Goal: Information Seeking & Learning: Find specific fact

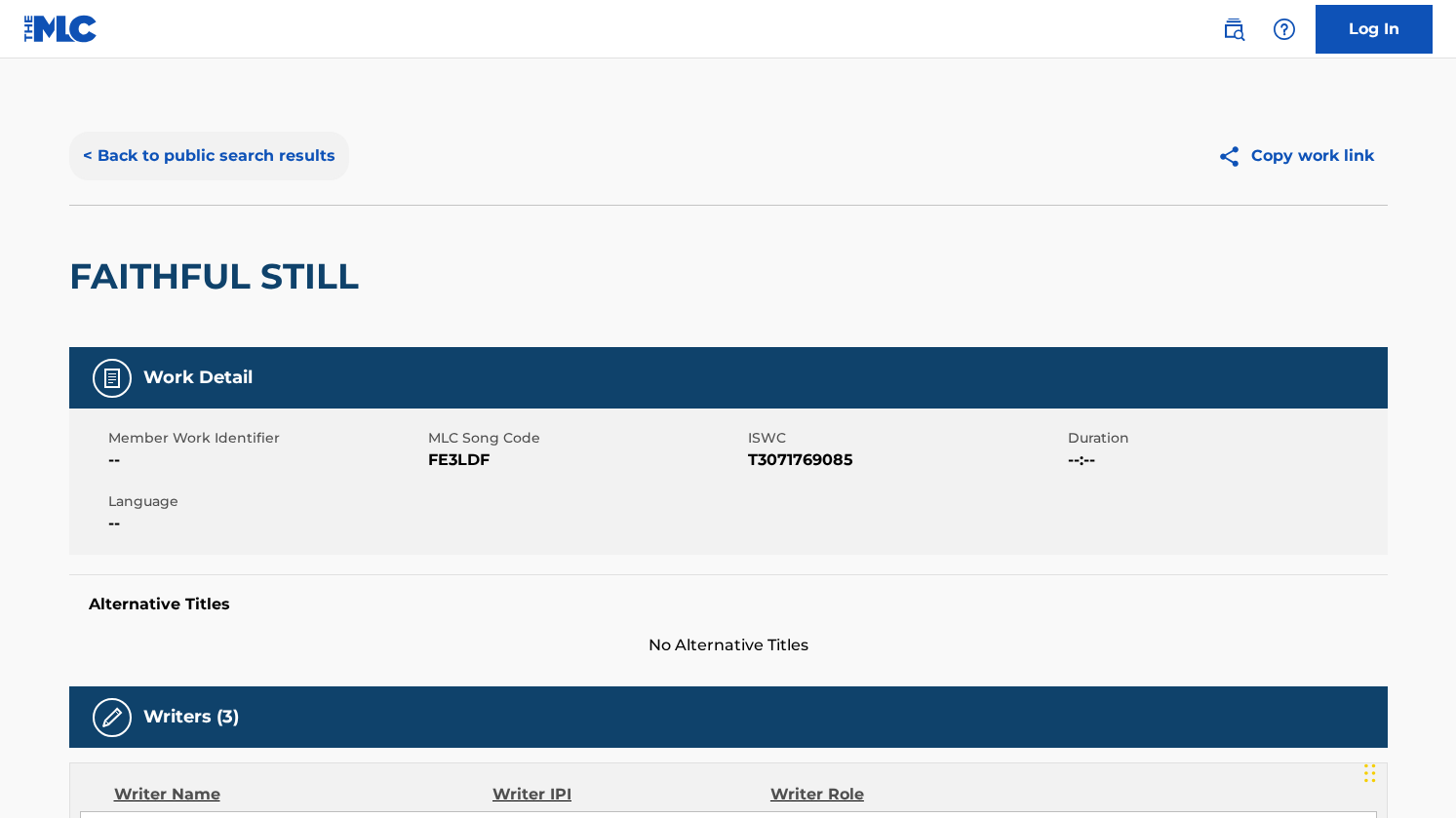
click at [229, 152] on button "< Back to public search results" at bounding box center [209, 156] width 280 height 49
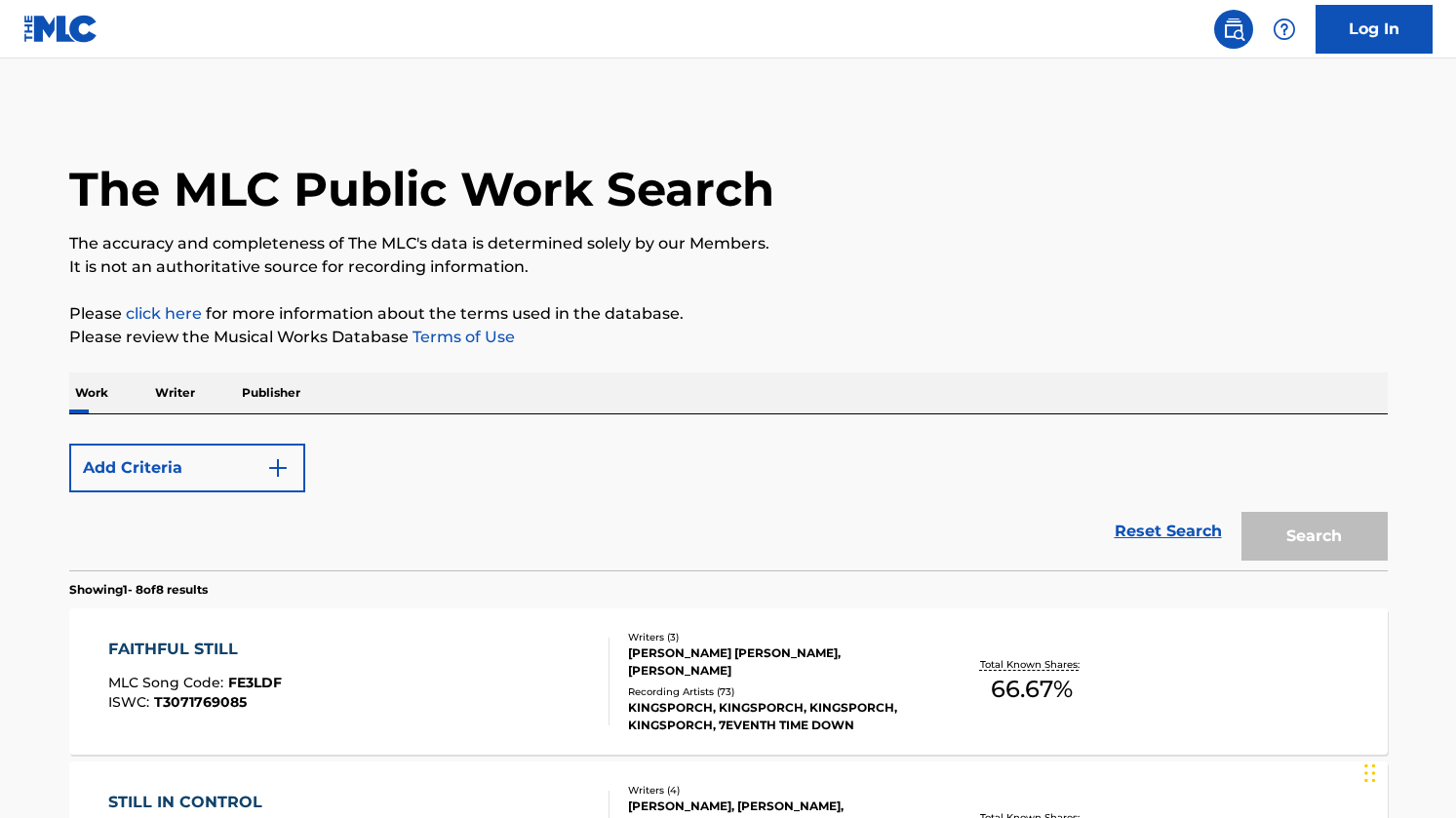
scroll to position [368, 0]
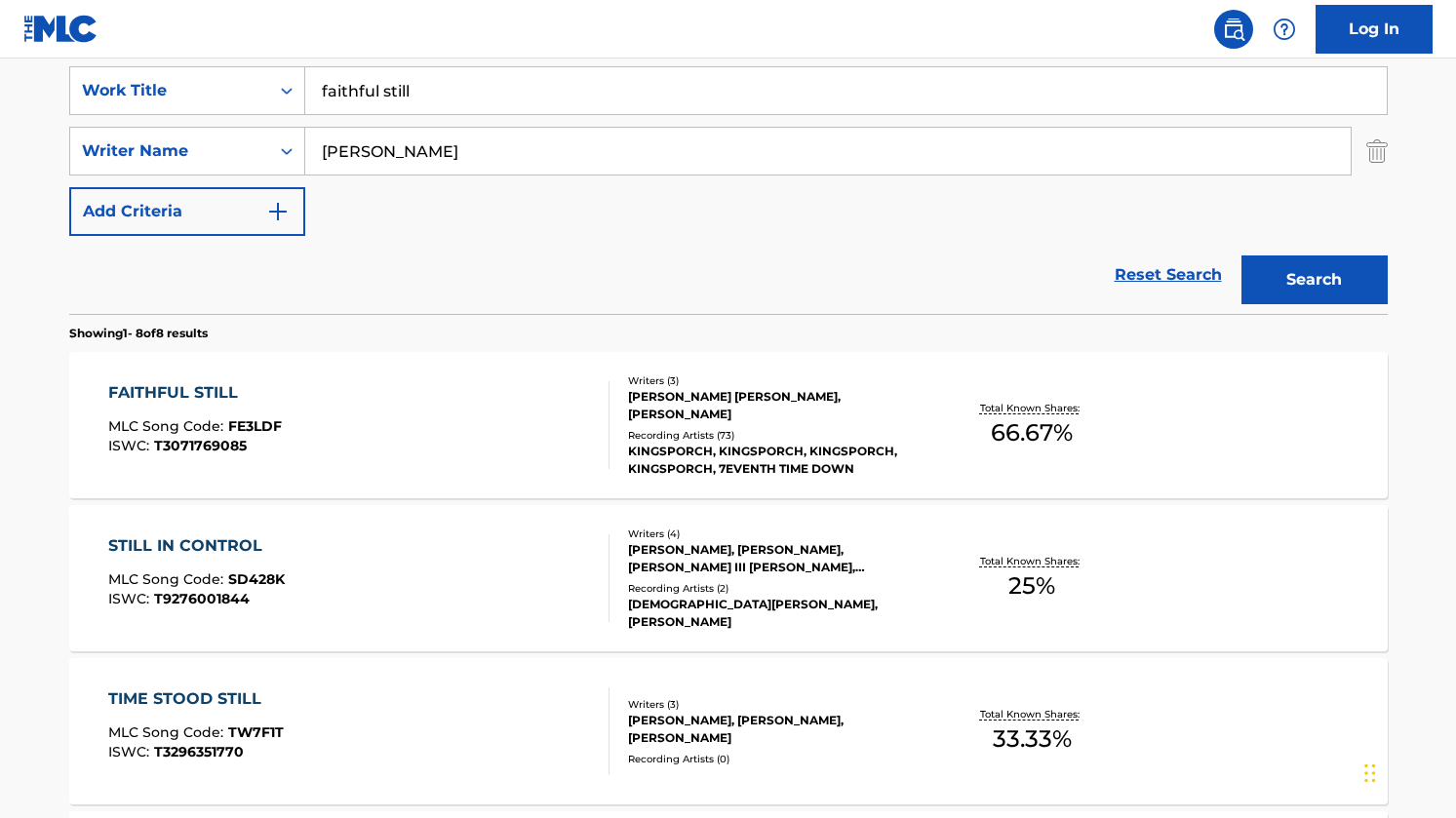
click at [440, 137] on input "[PERSON_NAME]" at bounding box center [827, 151] width 1045 height 47
click at [440, 95] on input "faithful still" at bounding box center [846, 91] width 1081 height 47
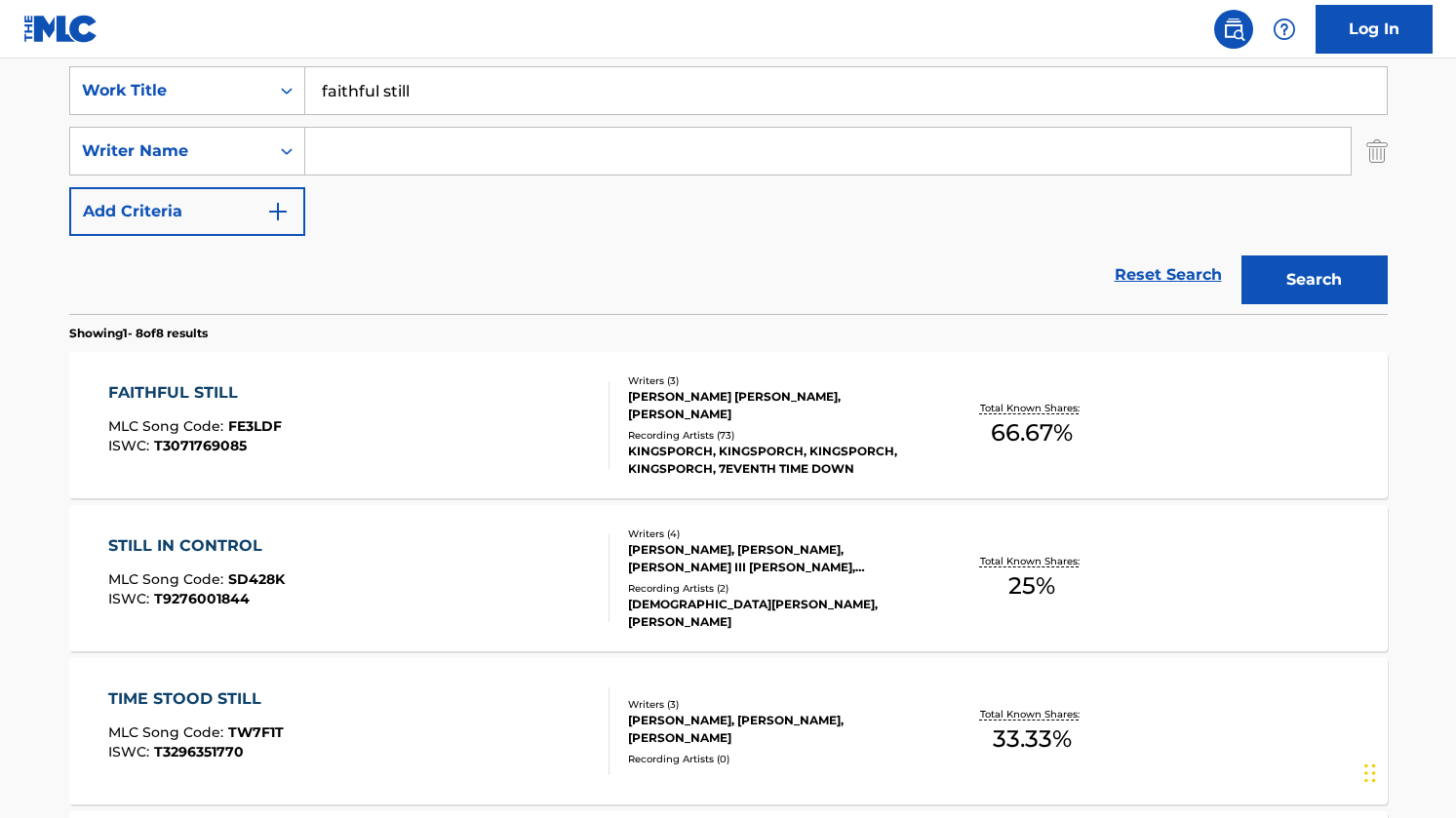
click at [440, 95] on input "faithful still" at bounding box center [846, 91] width 1081 height 47
type input "forever (we sing hallelujah)"
click at [1241, 255] on button "Search" at bounding box center [1314, 280] width 146 height 49
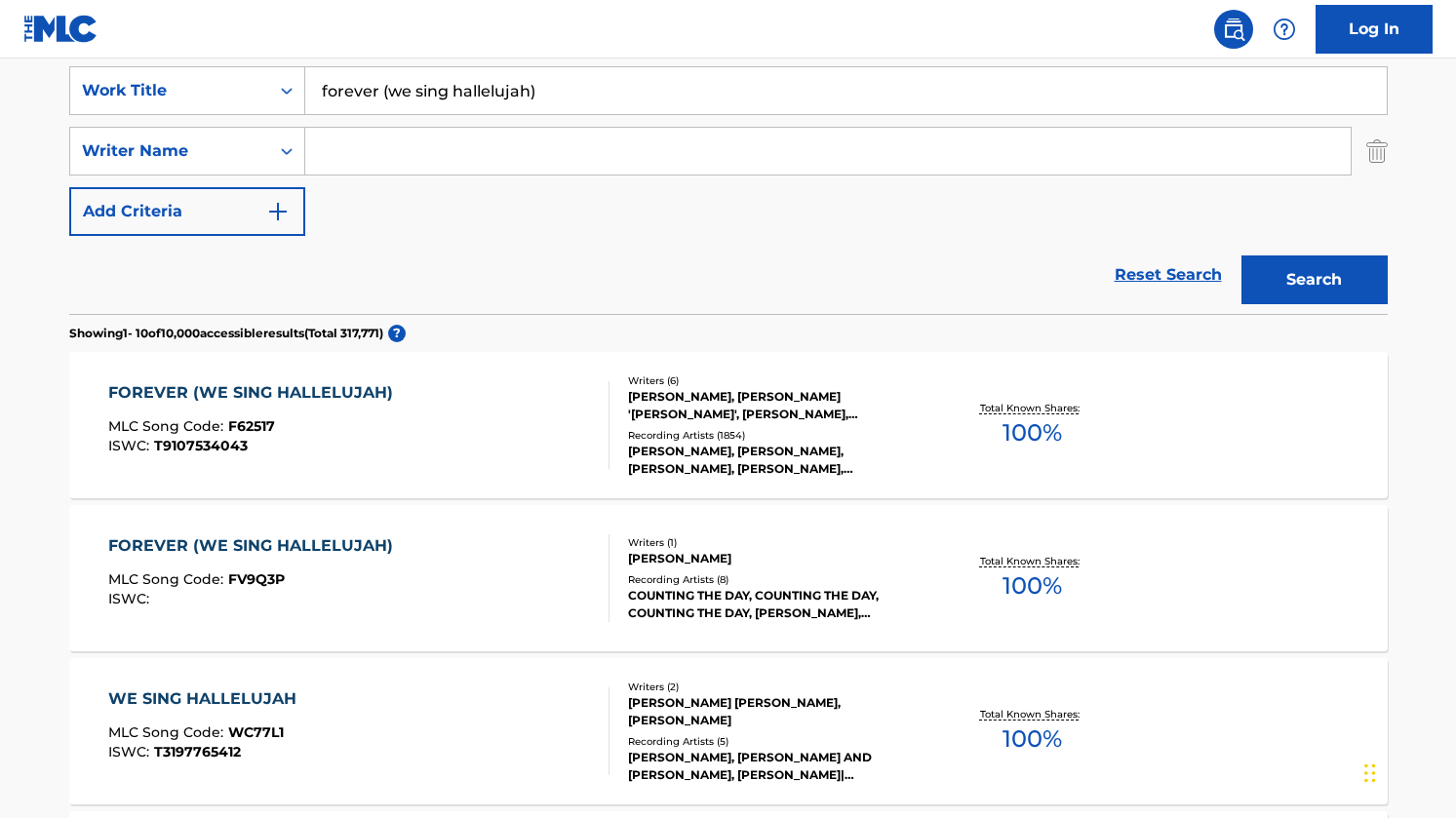
click at [337, 389] on div "FOREVER (WE SING HALLELUJAH)" at bounding box center [255, 393] width 294 height 24
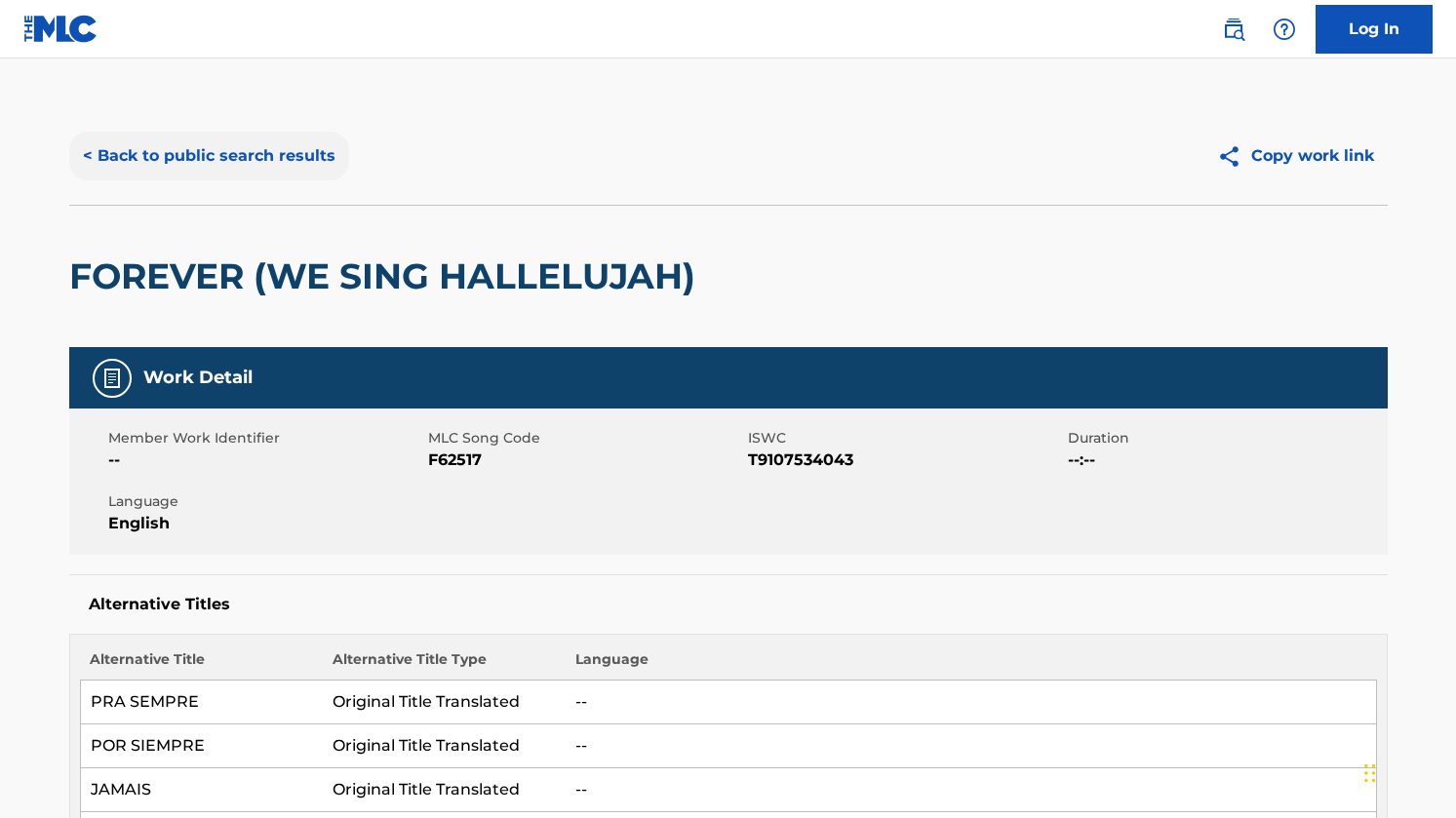
click at [303, 134] on button "< Back to public search results" at bounding box center [209, 156] width 280 height 49
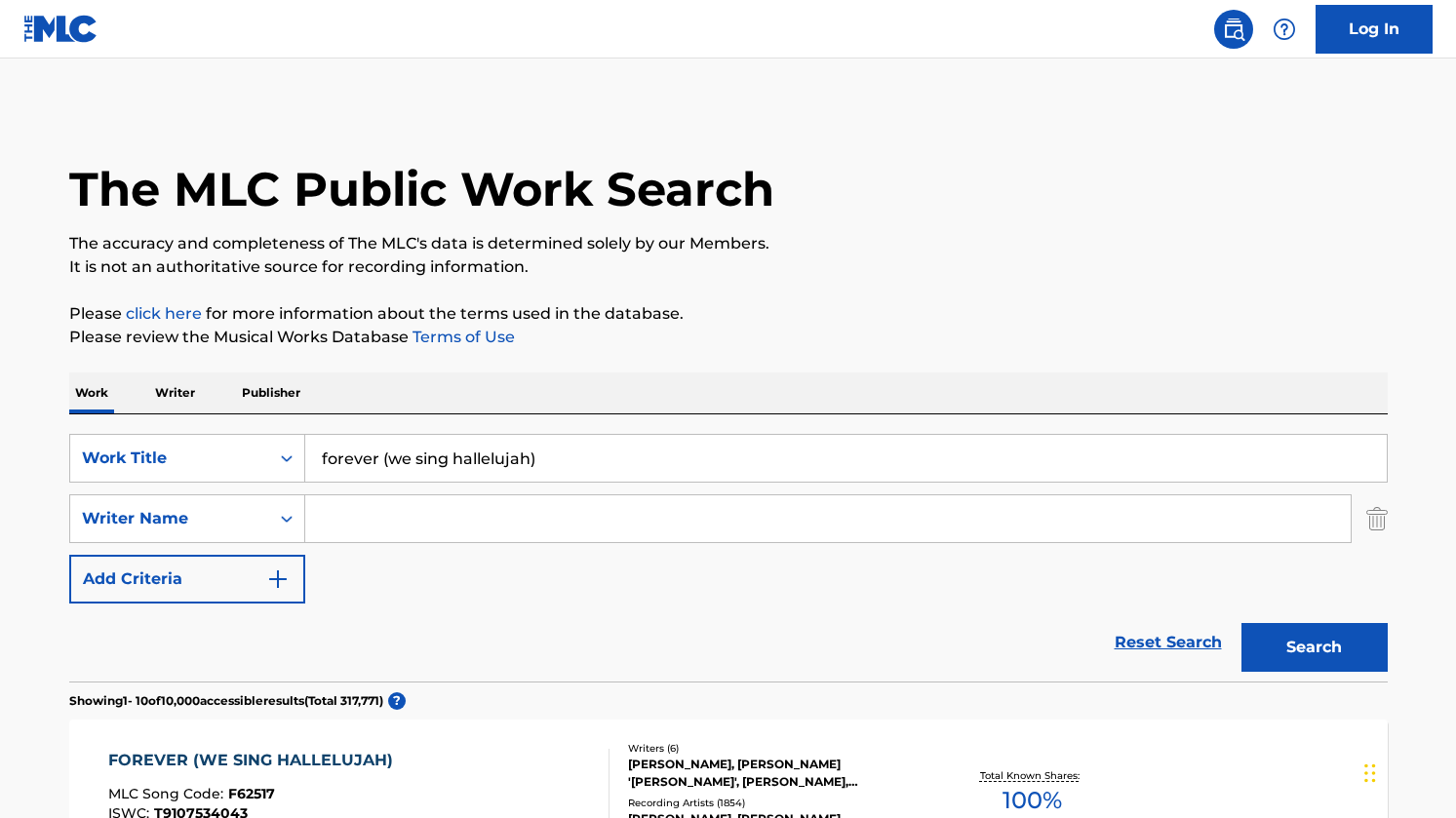
scroll to position [368, 0]
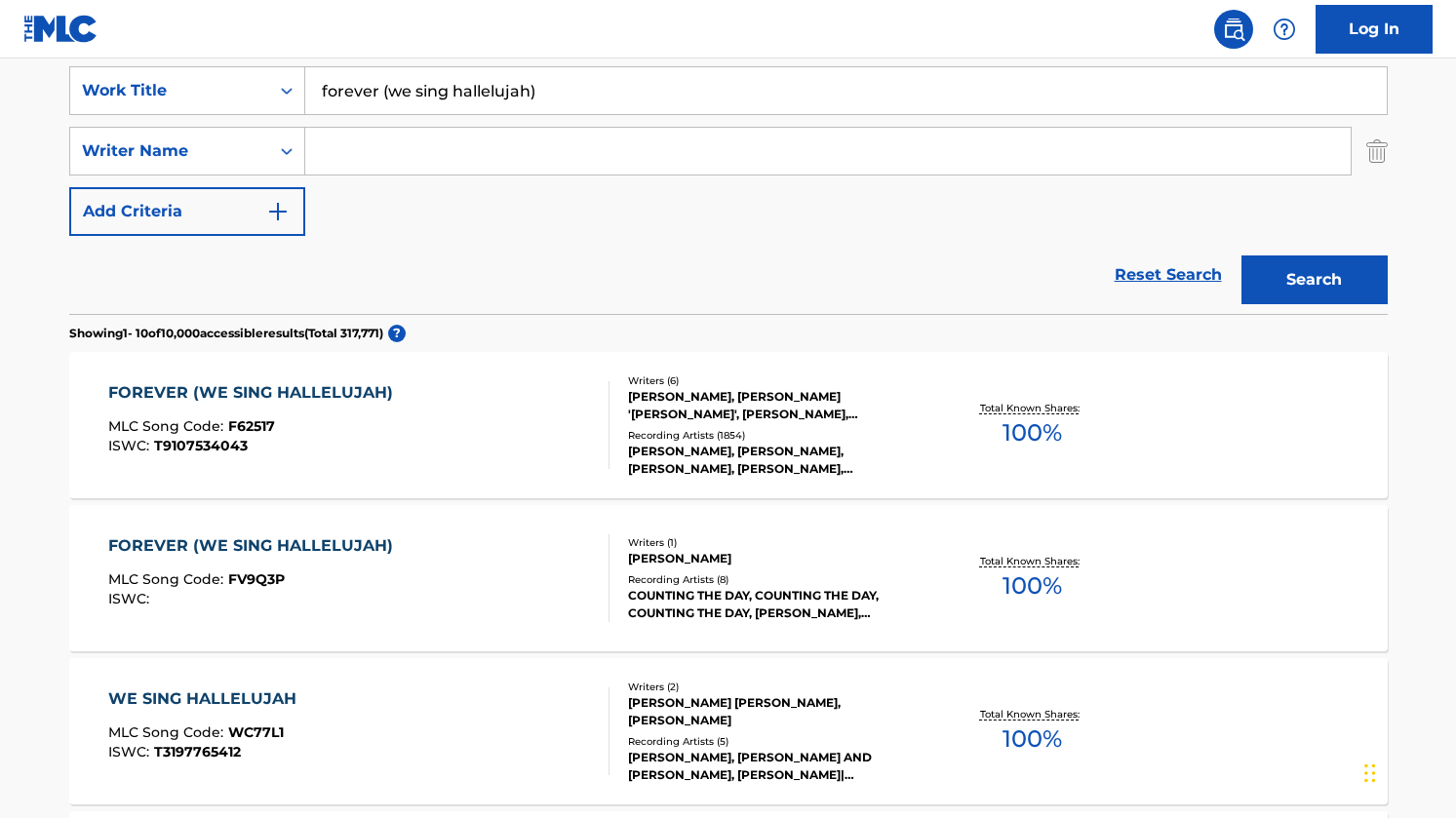
click at [547, 99] on input "forever (we sing hallelujah)" at bounding box center [846, 91] width 1081 height 47
type input "glorious impossible"
click at [1241, 255] on button "Search" at bounding box center [1314, 280] width 146 height 49
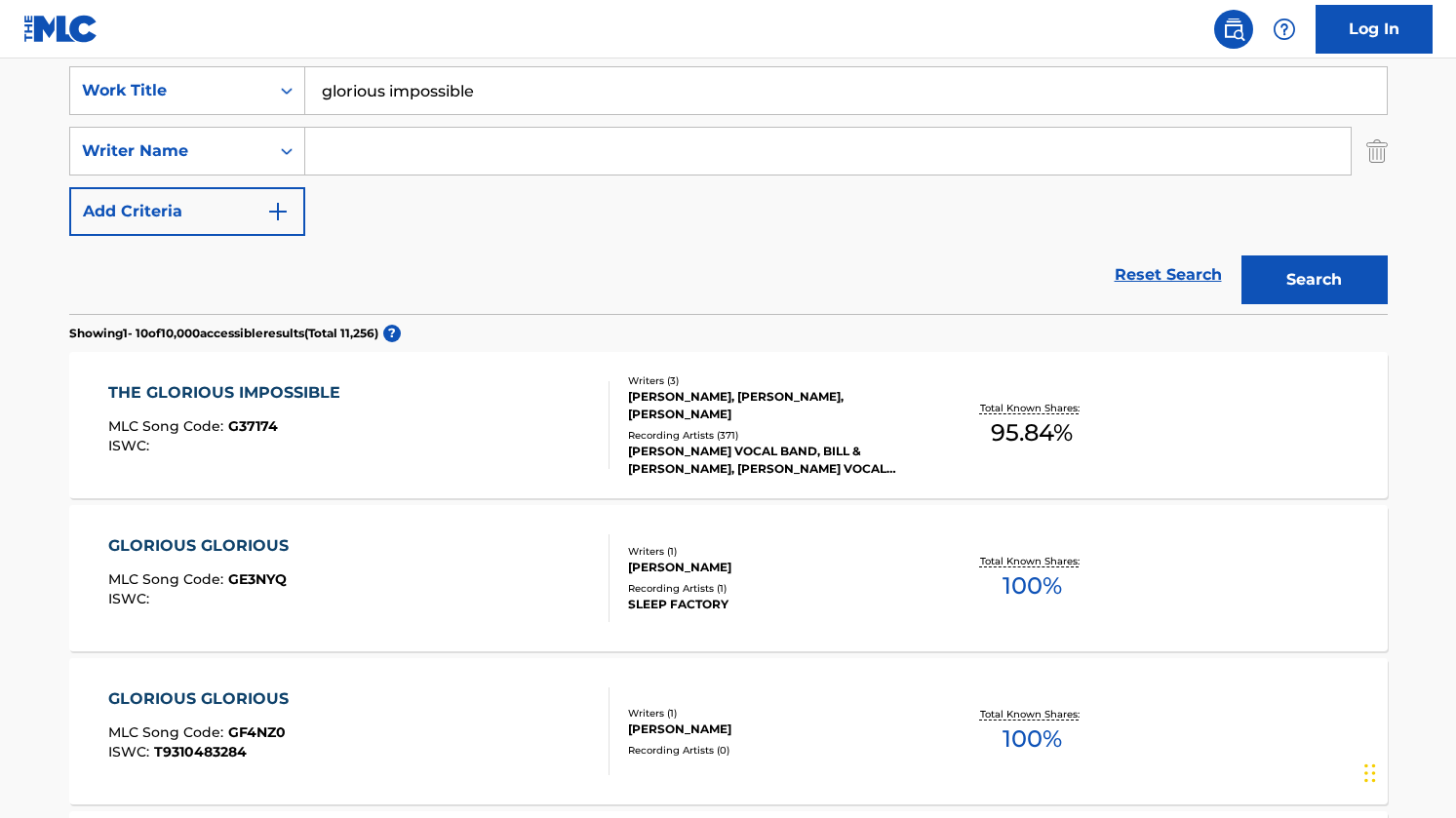
click at [285, 396] on div "THE GLORIOUS IMPOSSIBLE" at bounding box center [229, 393] width 241 height 24
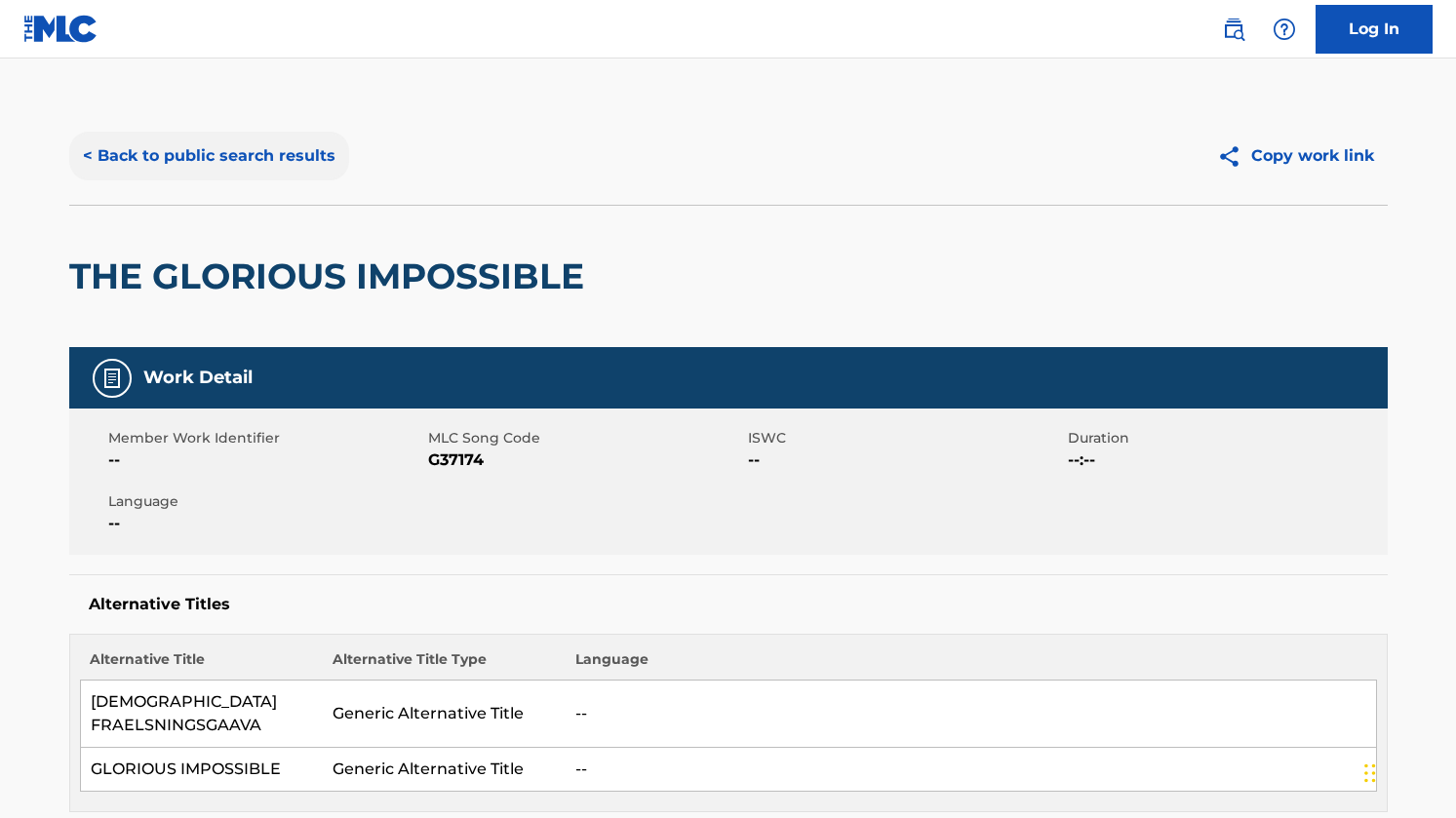
click at [174, 142] on button "< Back to public search results" at bounding box center [209, 156] width 280 height 49
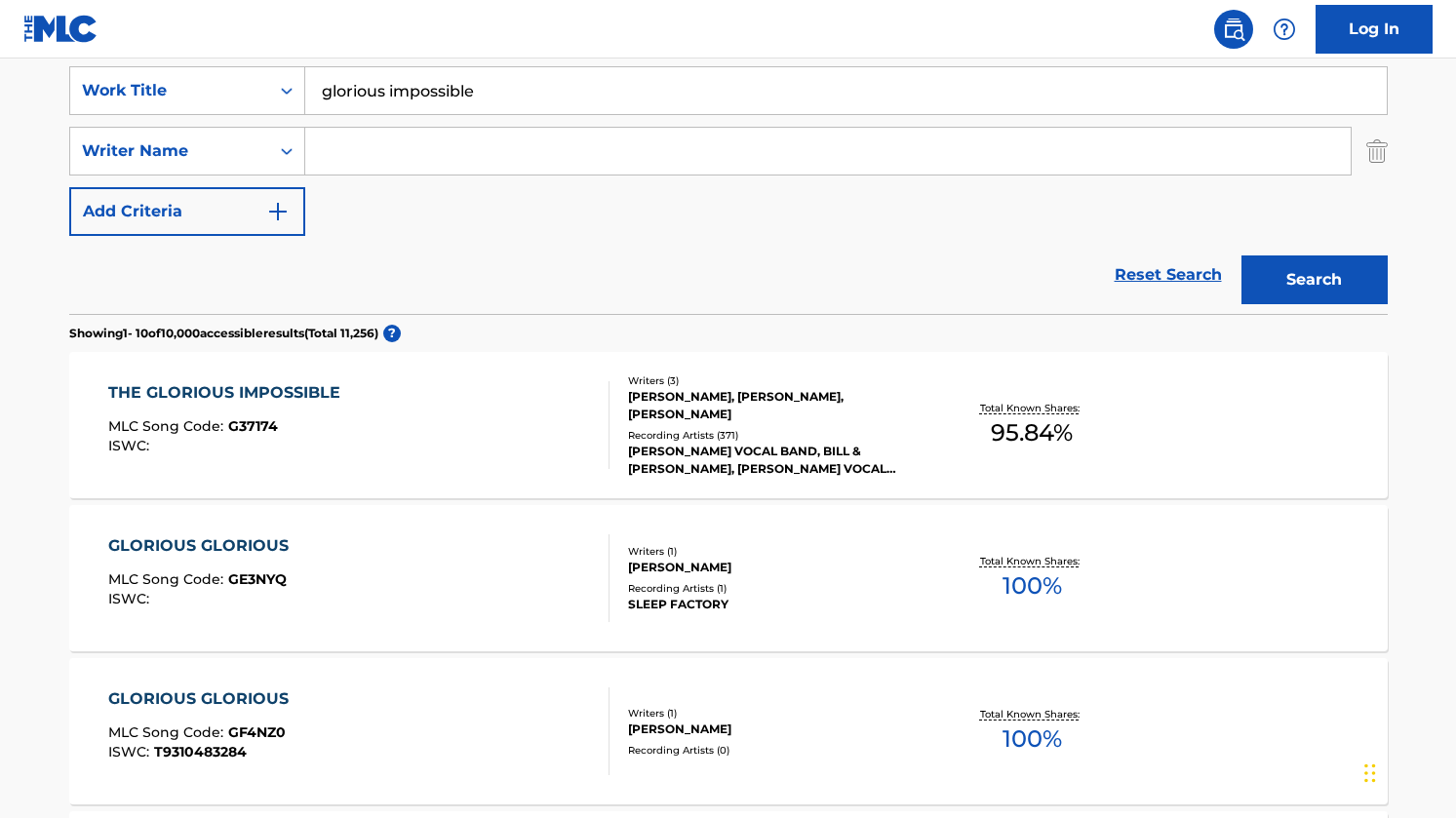
click at [540, 90] on input "glorious impossible" at bounding box center [846, 91] width 1081 height 47
type input "[DEMOGRAPHIC_DATA] is for us"
click at [1241, 255] on button "Search" at bounding box center [1314, 280] width 146 height 49
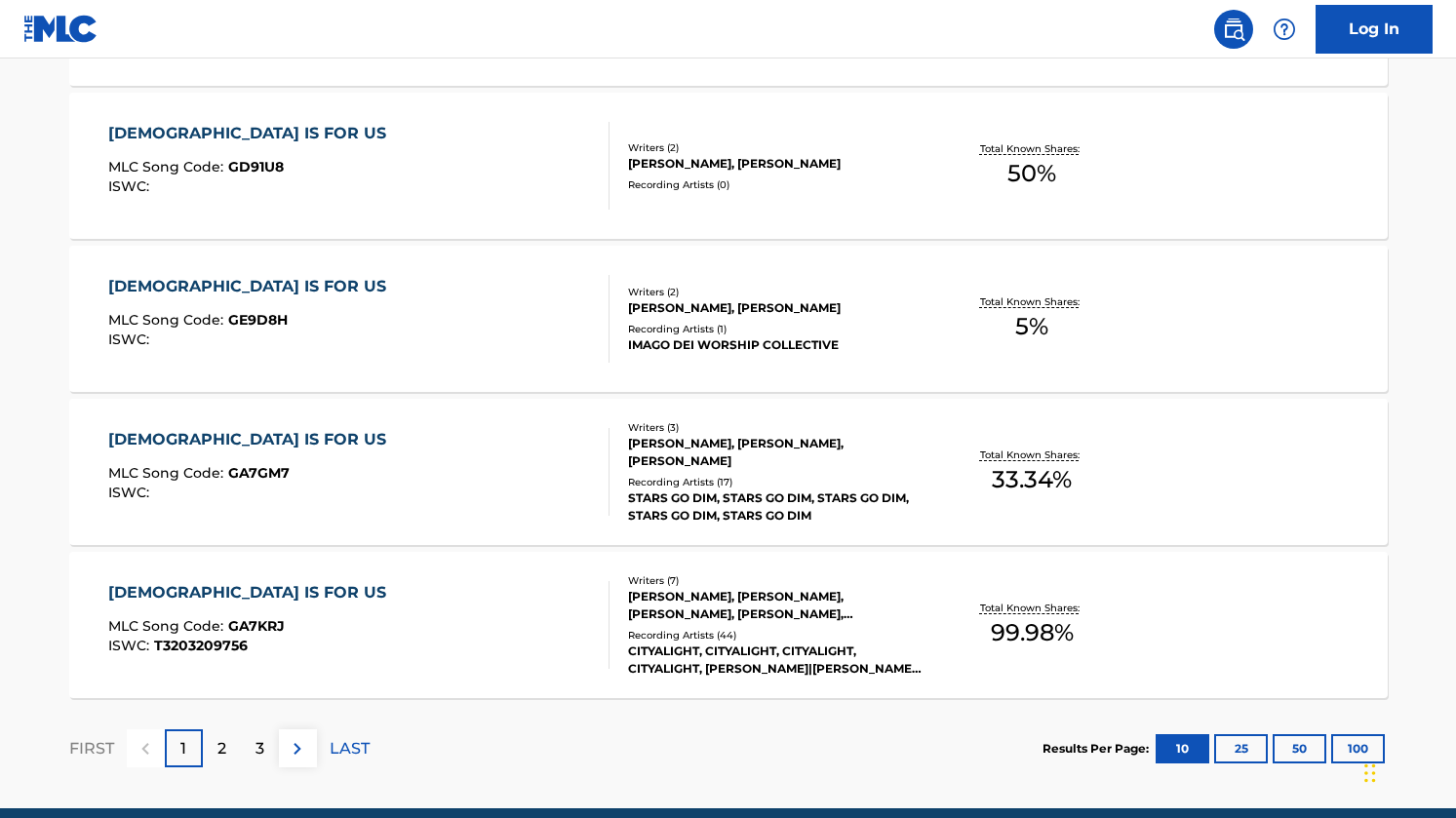
scroll to position [1547, 0]
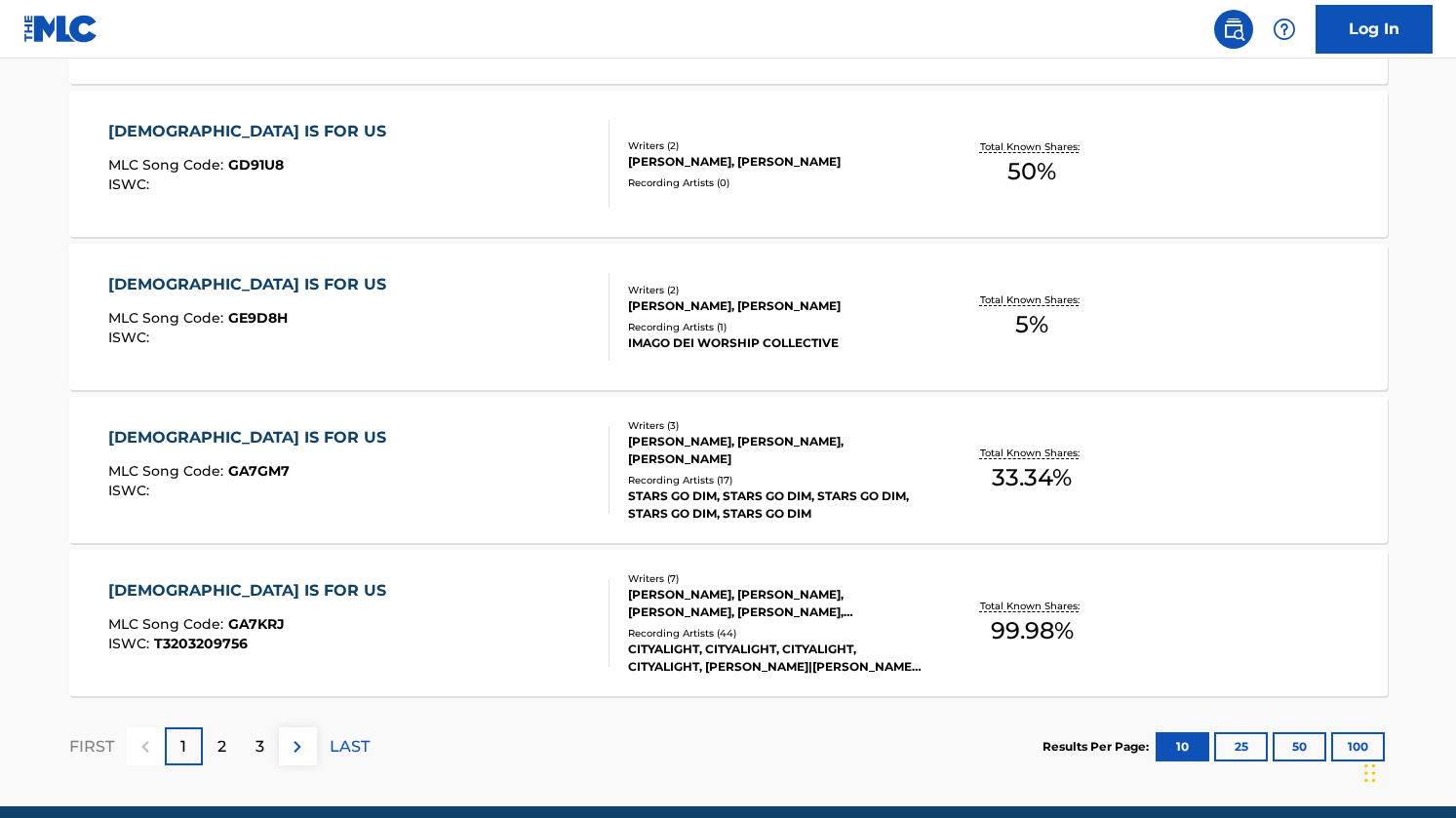
click at [170, 584] on div "[DEMOGRAPHIC_DATA] IS FOR US" at bounding box center [251, 590] width 287 height 24
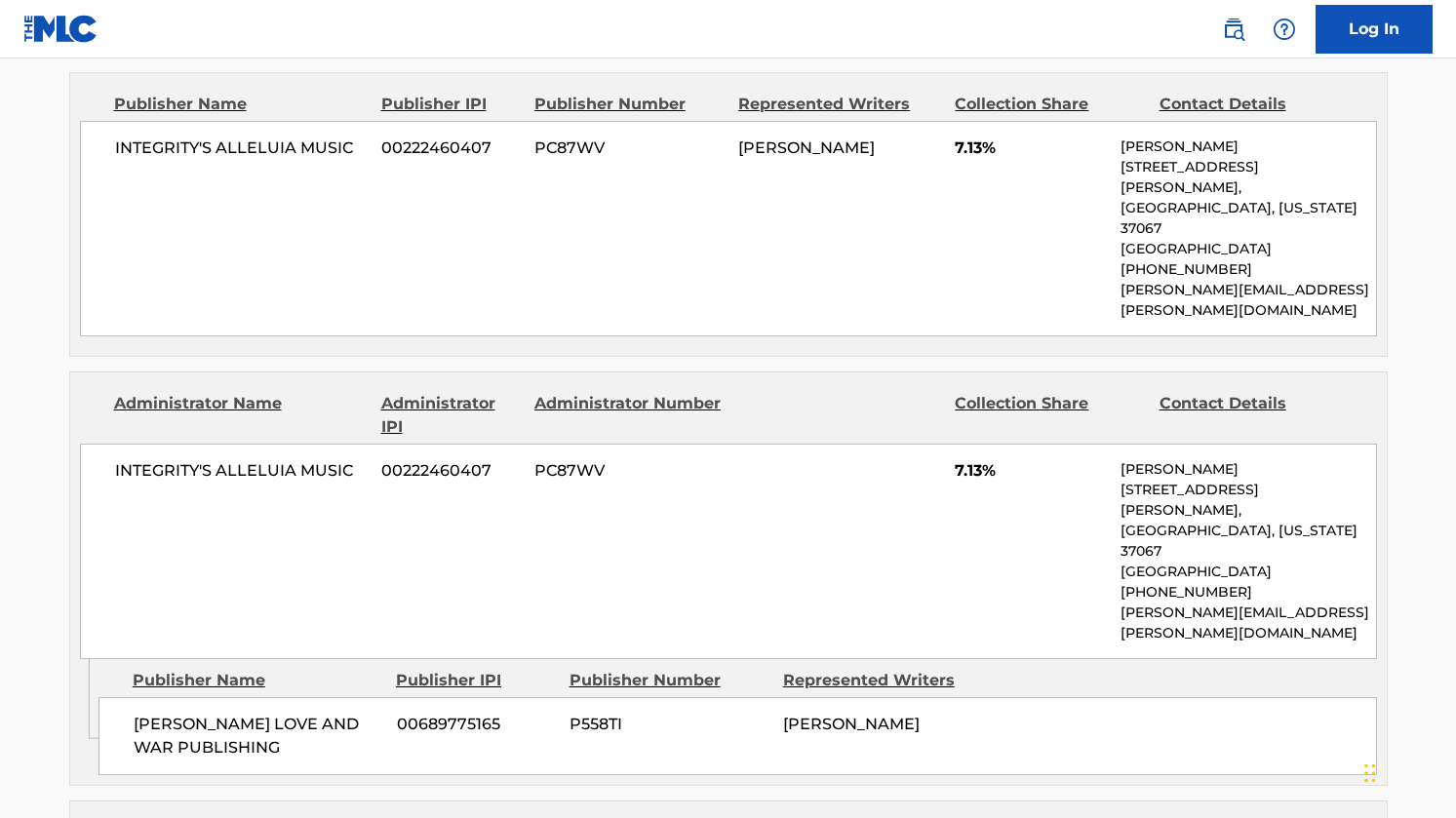
scroll to position [1075, 0]
